Goal: Information Seeking & Learning: Learn about a topic

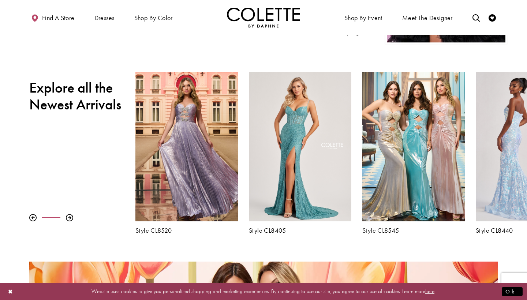
scroll to position [225, 0]
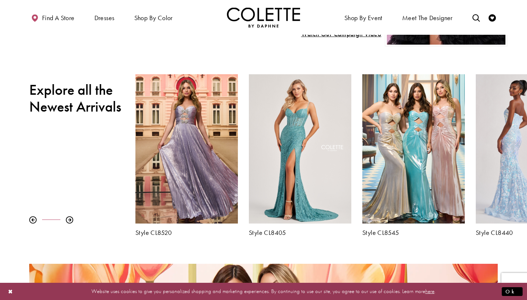
click at [501, 153] on div "Visit Colette by Daphne Style No. CL8440 Page" at bounding box center [527, 148] width 102 height 149
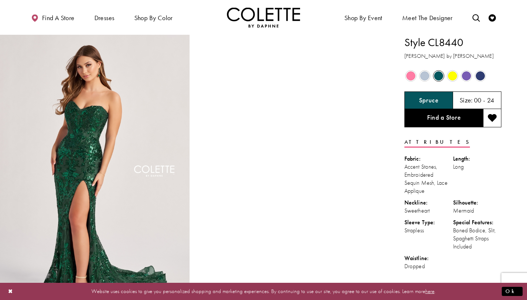
click at [412, 74] on span "Product color controls state depends on size chosen" at bounding box center [410, 75] width 9 height 9
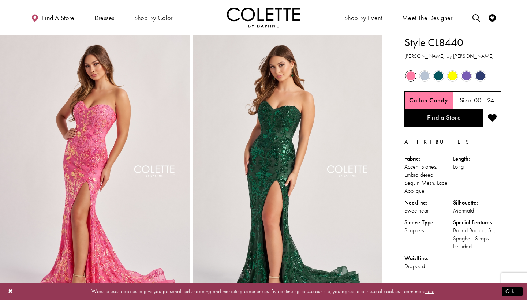
click at [427, 75] on span "Product color controls state depends on size chosen" at bounding box center [424, 75] width 9 height 9
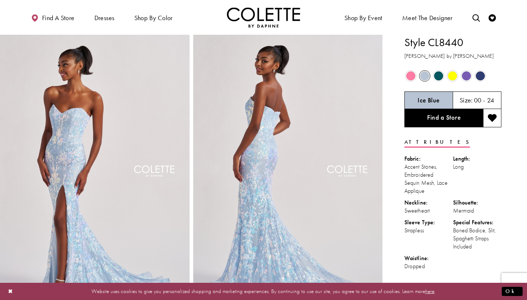
click at [436, 77] on span "Product color controls state depends on size chosen" at bounding box center [438, 75] width 9 height 9
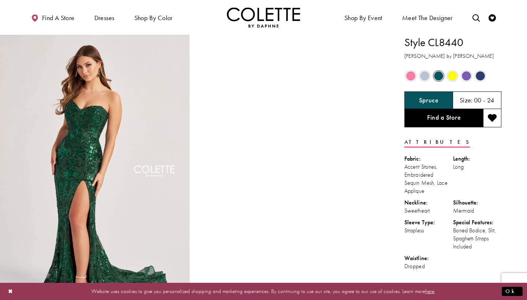
click at [481, 74] on span "Product color controls state depends on size chosen" at bounding box center [480, 75] width 9 height 9
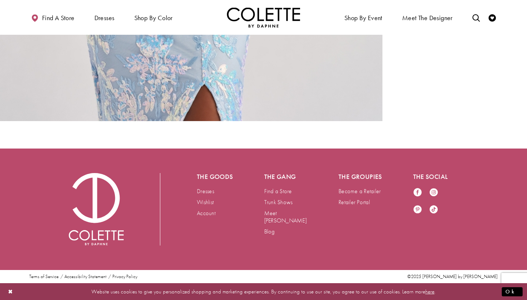
scroll to position [1691, 0]
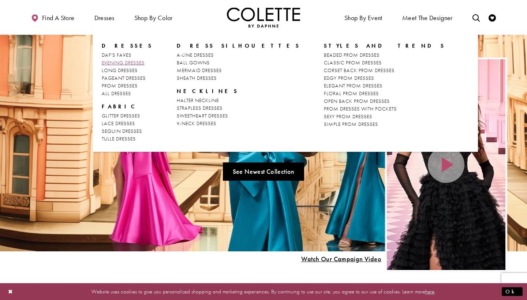
click at [134, 62] on span "EVENING DRESSES" at bounding box center [123, 62] width 43 height 7
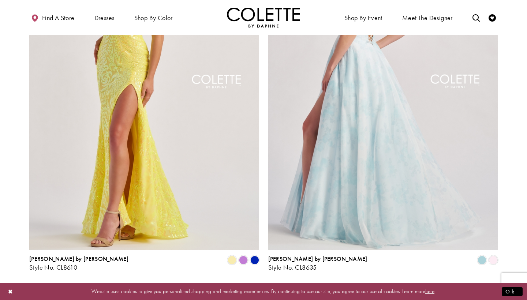
scroll to position [1259, 0]
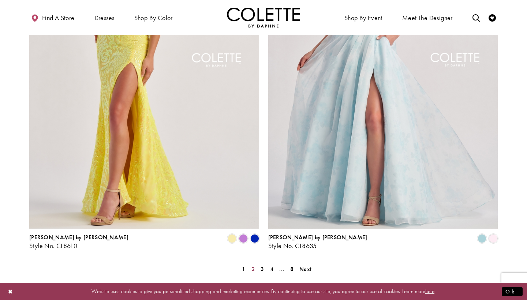
click at [254, 265] on span "2" at bounding box center [252, 269] width 3 height 8
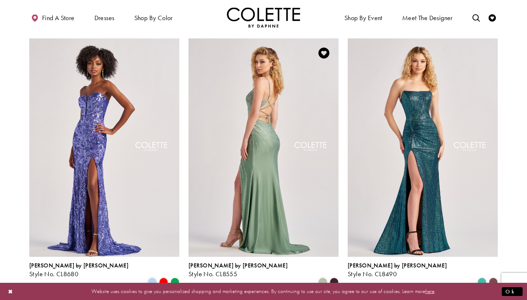
scroll to position [307, 0]
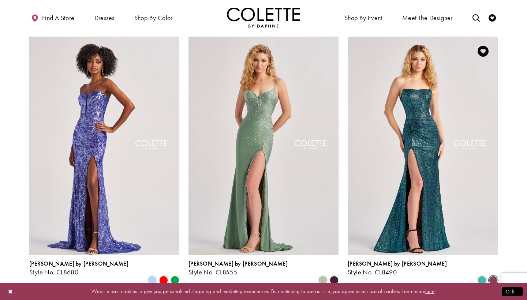
click at [496, 276] on span "Product List" at bounding box center [493, 280] width 9 height 9
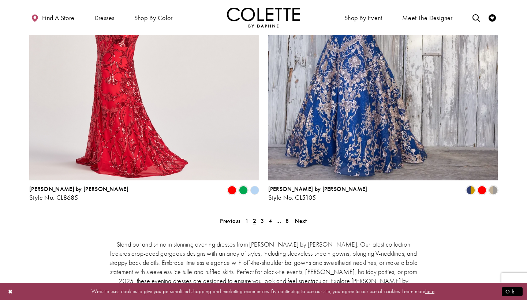
scroll to position [1308, 0]
click at [261, 217] on span "3" at bounding box center [262, 221] width 3 height 8
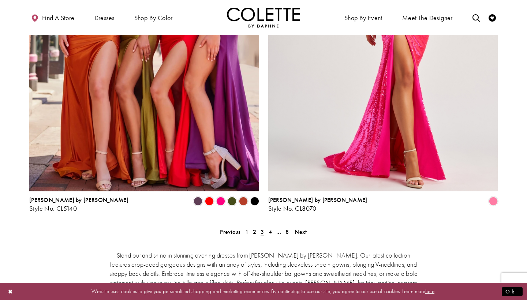
scroll to position [1295, 0]
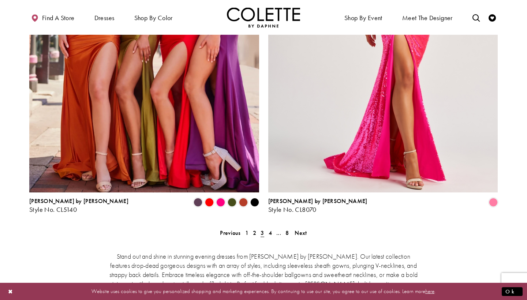
click at [271, 229] on span "4" at bounding box center [270, 233] width 3 height 8
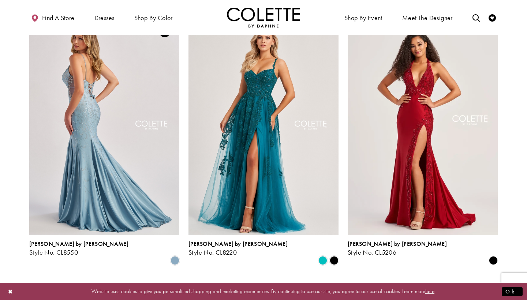
scroll to position [598, 0]
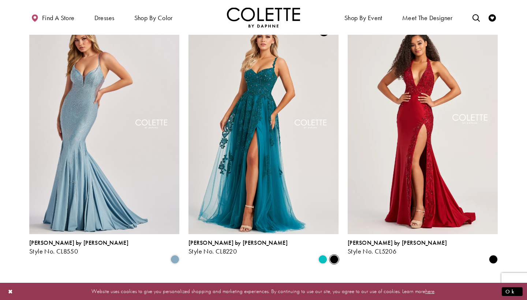
click at [334, 255] on span "Product List" at bounding box center [334, 259] width 9 height 9
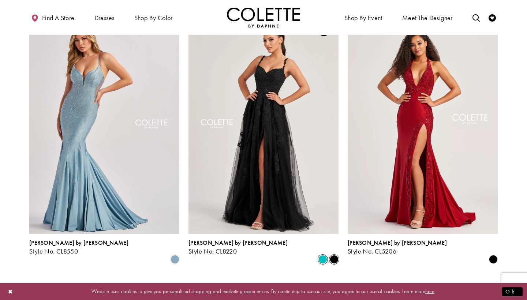
click at [325, 255] on span "Product List" at bounding box center [322, 259] width 9 height 9
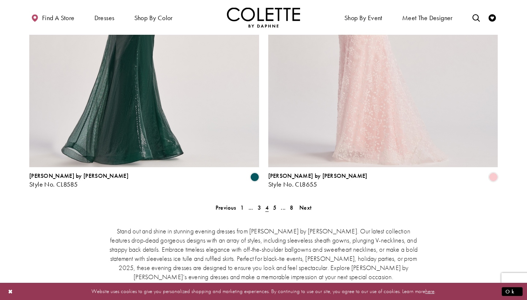
scroll to position [1323, 0]
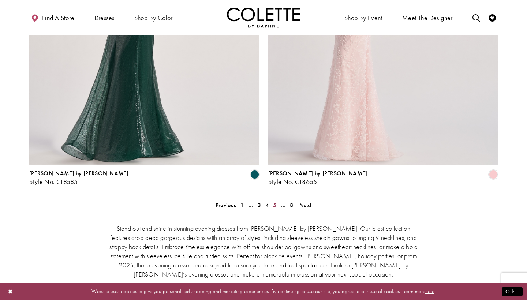
click at [274, 201] on span "5" at bounding box center [274, 205] width 3 height 8
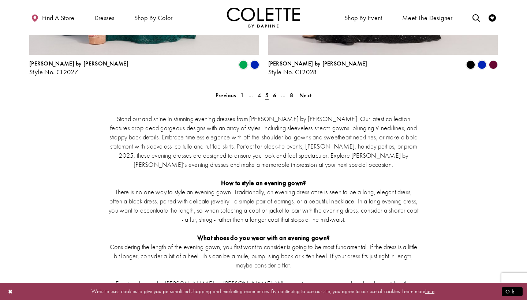
scroll to position [1435, 0]
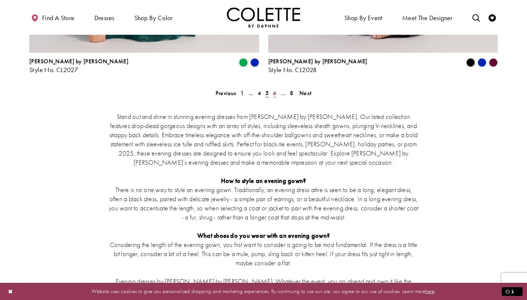
click at [275, 89] on span "6" at bounding box center [274, 93] width 3 height 8
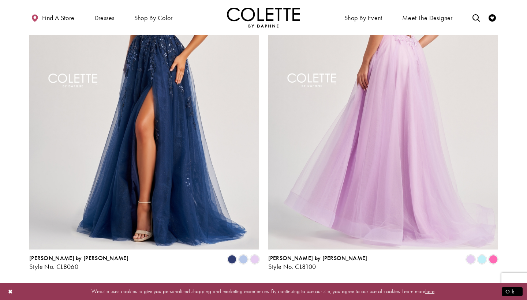
scroll to position [1237, 0]
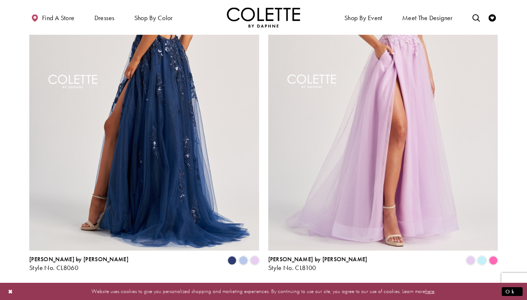
click at [164, 166] on img "Visit Colette by Daphne Style No. CL8060 Page" at bounding box center [144, 84] width 230 height 334
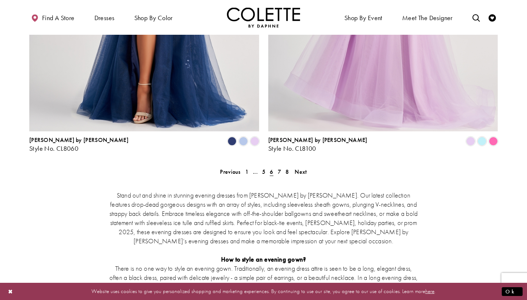
scroll to position [1371, 0]
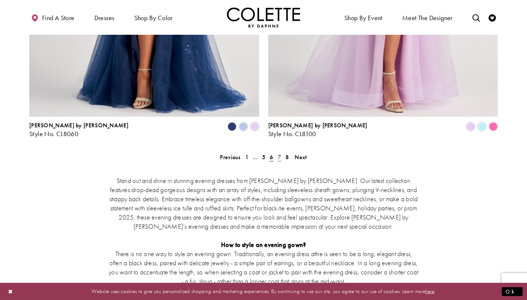
click at [280, 153] on span "7" at bounding box center [279, 157] width 3 height 8
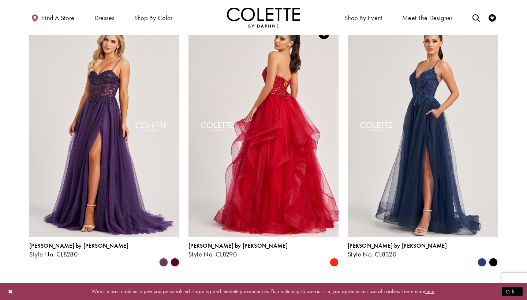
scroll to position [861, 0]
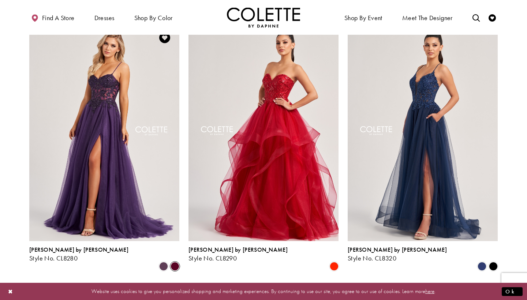
click at [175, 262] on span "Product List" at bounding box center [175, 266] width 9 height 9
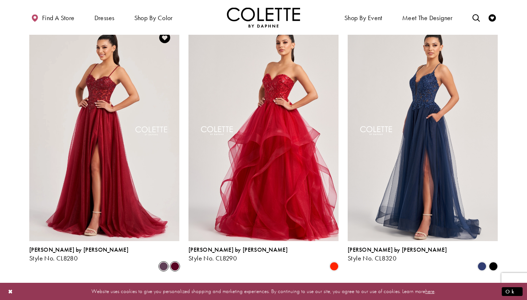
click at [167, 262] on span "Product List" at bounding box center [163, 266] width 9 height 9
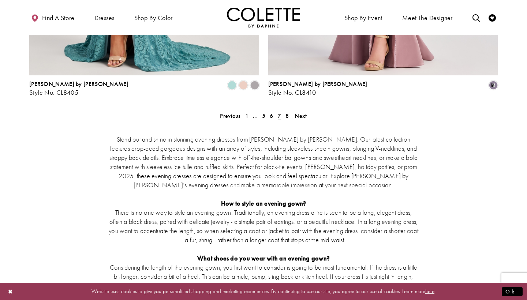
scroll to position [1413, 0]
click at [288, 112] on span "8" at bounding box center [286, 116] width 3 height 8
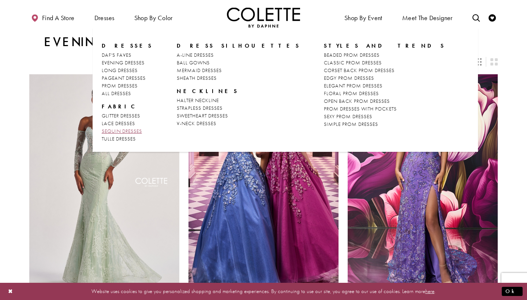
click at [116, 129] on span "SEQUIN DRESSES" at bounding box center [122, 131] width 40 height 7
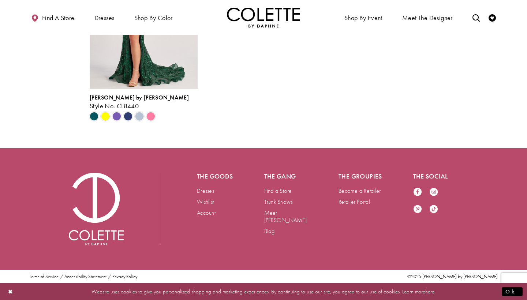
scroll to position [1620, 0]
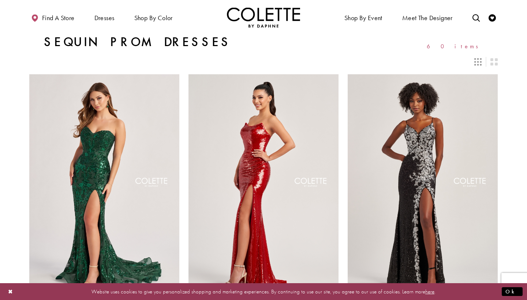
click at [480, 58] on icon "Switch layout to 3 columns" at bounding box center [477, 61] width 7 height 7
click at [479, 64] on icon "Switch layout to 3 columns" at bounding box center [477, 61] width 7 height 7
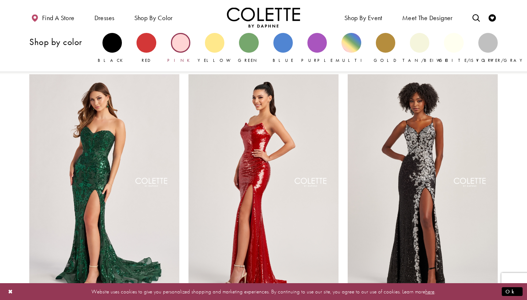
click at [179, 42] on div "Primary block" at bounding box center [180, 42] width 19 height 19
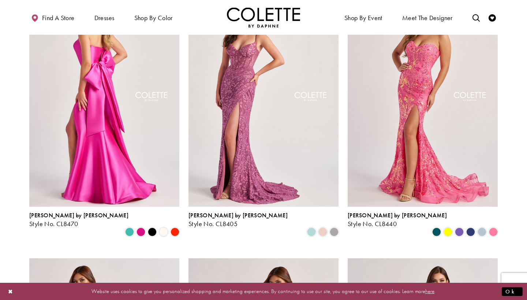
scroll to position [101, 0]
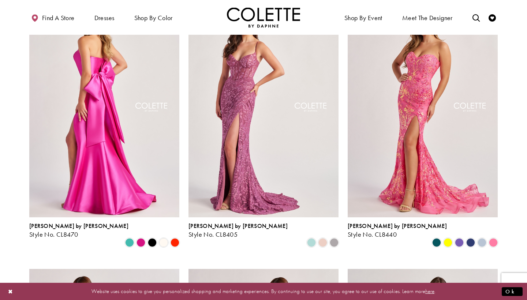
click at [253, 85] on img "Visit Colette by Daphne Style No. CL8405 Page" at bounding box center [263, 108] width 150 height 218
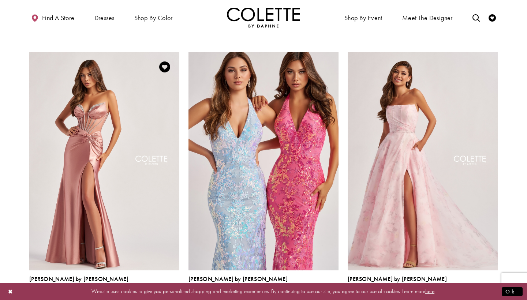
scroll to position [856, 0]
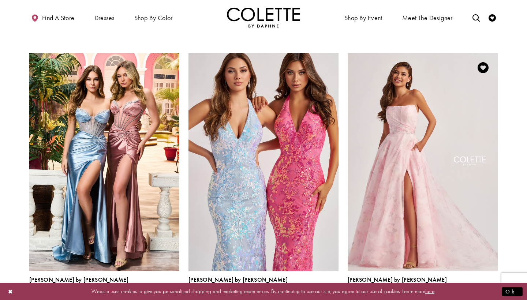
click at [429, 126] on img "Visit Colette by Daphne Style No. CL8635 Page" at bounding box center [423, 162] width 150 height 218
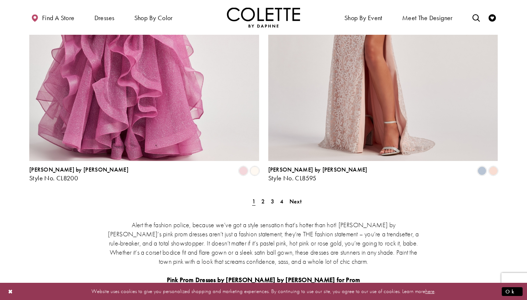
scroll to position [1350, 0]
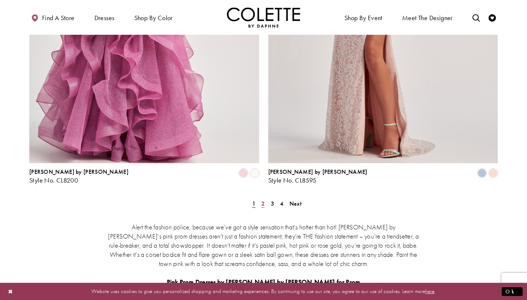
click at [265, 200] on span "2" at bounding box center [262, 204] width 3 height 8
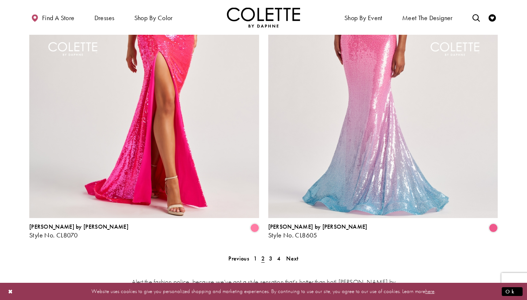
scroll to position [1296, 0]
click at [272, 254] on span "3" at bounding box center [270, 258] width 3 height 8
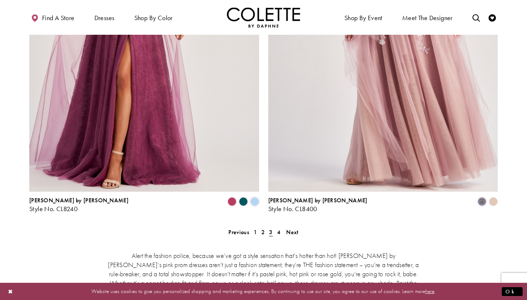
scroll to position [1327, 0]
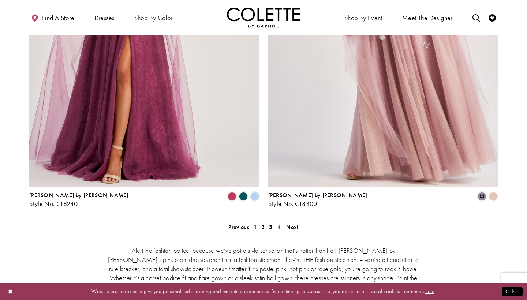
click at [280, 223] on span "4" at bounding box center [278, 227] width 3 height 8
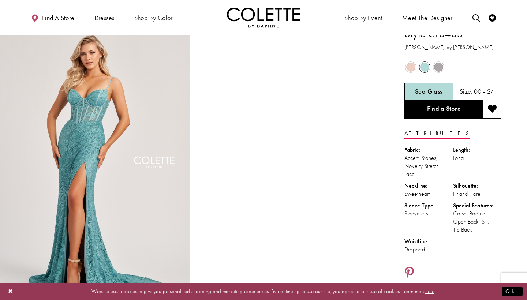
scroll to position [9, 0]
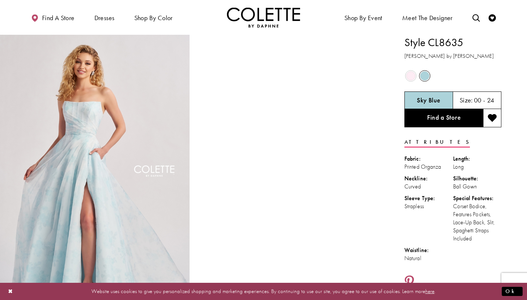
click at [414, 78] on span "Product color controls state depends on size chosen" at bounding box center [410, 75] width 9 height 9
